Goal: Information Seeking & Learning: Check status

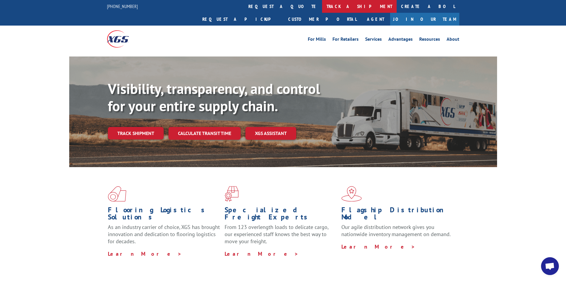
click at [322, 10] on link "track a shipment" at bounding box center [359, 6] width 75 height 13
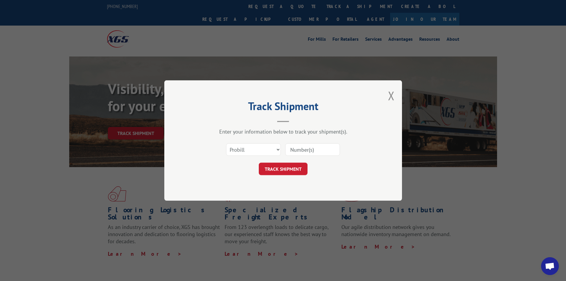
click at [328, 151] on input at bounding box center [312, 149] width 55 height 12
type input "17228449"
click at [259, 163] on button "TRACK SHIPMENT" at bounding box center [283, 169] width 49 height 12
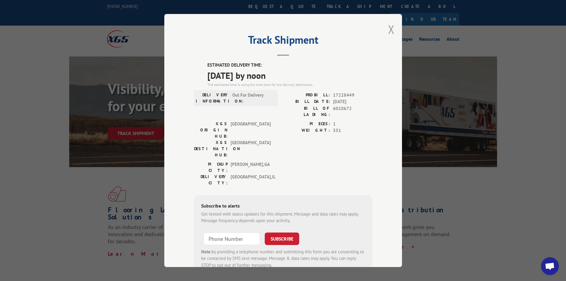
click at [389, 29] on button "Close modal" at bounding box center [391, 29] width 7 height 16
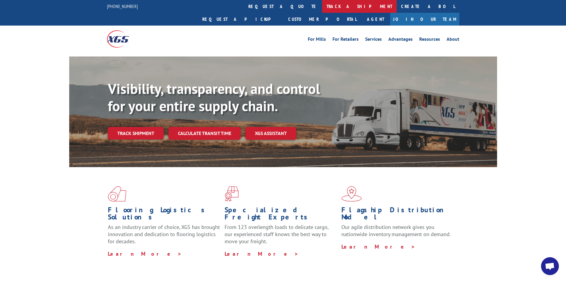
click at [322, 5] on link "track a shipment" at bounding box center [359, 6] width 75 height 13
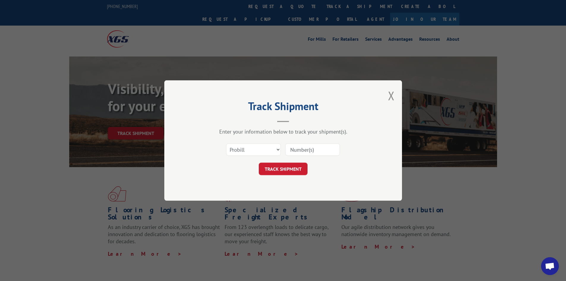
click at [336, 150] on input at bounding box center [312, 149] width 55 height 12
type input "17469842"
click button "TRACK SHIPMENT" at bounding box center [283, 169] width 49 height 12
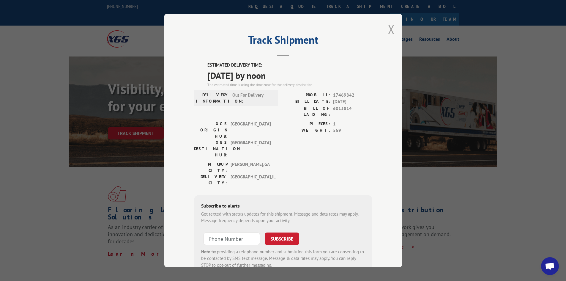
click at [390, 30] on button "Close modal" at bounding box center [391, 29] width 7 height 16
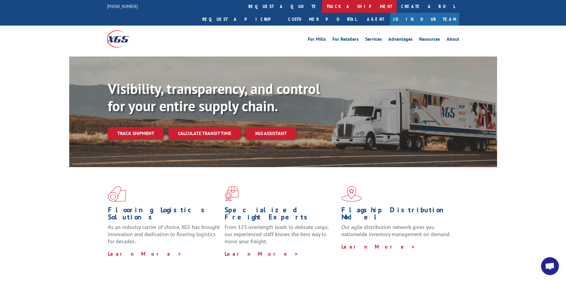
click at [322, 4] on link "track a shipment" at bounding box center [359, 6] width 75 height 13
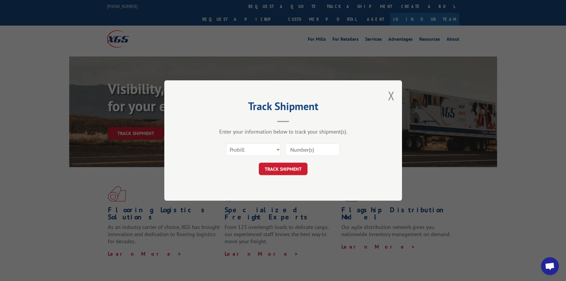
drag, startPoint x: 310, startPoint y: 147, endPoint x: 321, endPoint y: 146, distance: 11.0
click at [314, 147] on input at bounding box center [312, 149] width 55 height 12
type input "17469843"
click button "TRACK SHIPMENT" at bounding box center [283, 169] width 49 height 12
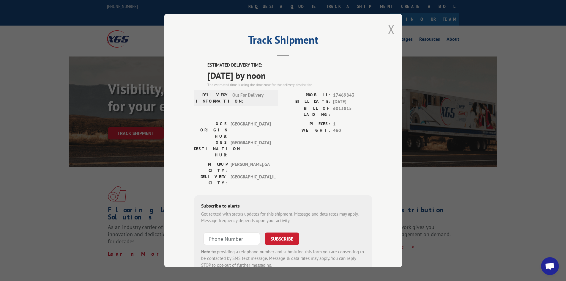
click at [388, 27] on button "Close modal" at bounding box center [391, 29] width 7 height 16
